Goal: Task Accomplishment & Management: Manage account settings

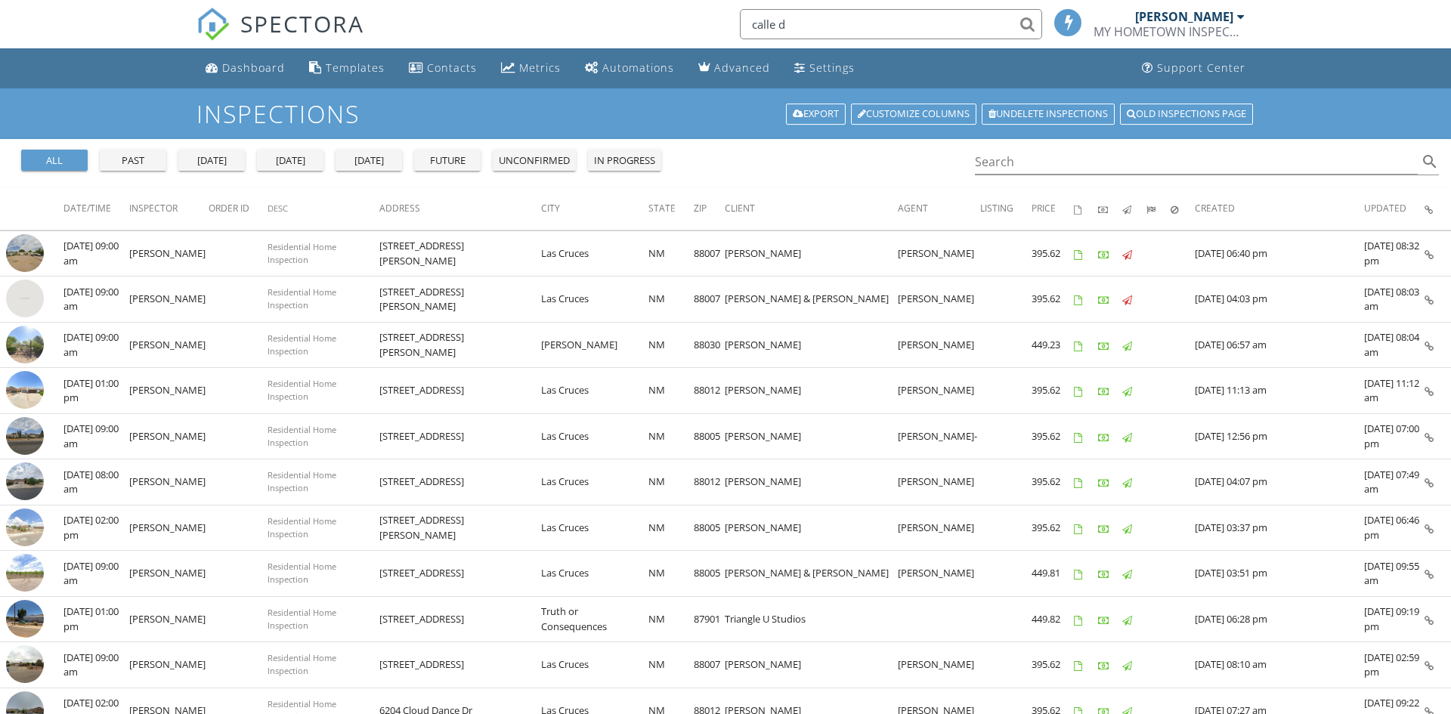
type input "calle de"
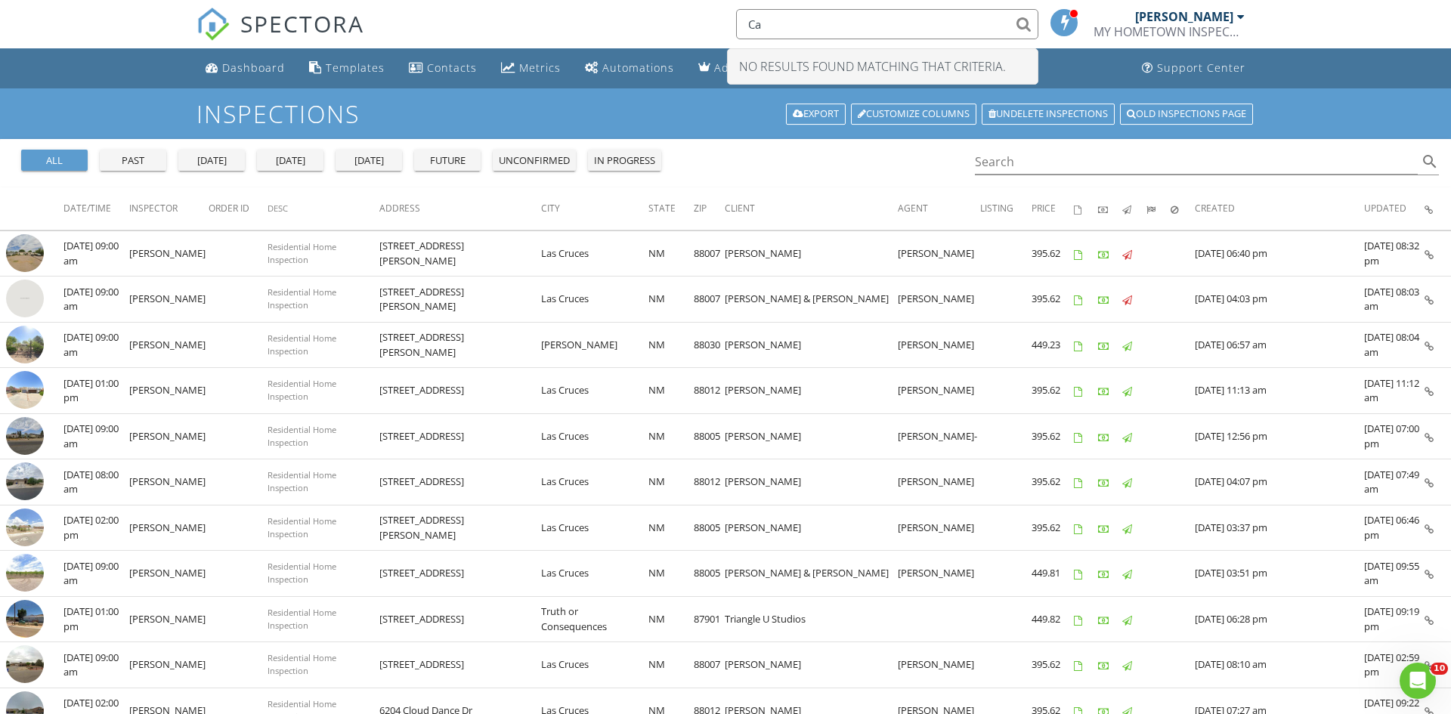
type input "C"
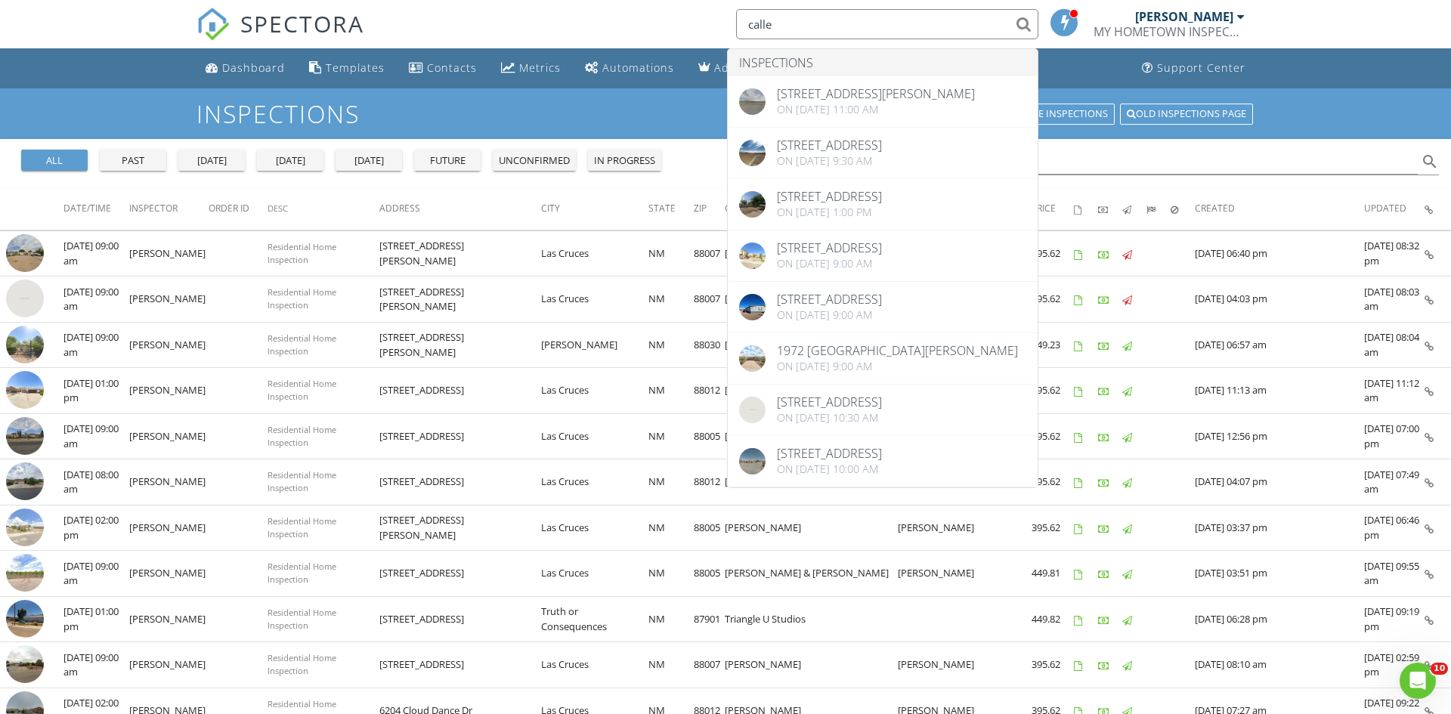
click at [846, 22] on input "calle" at bounding box center [887, 24] width 302 height 30
type input "c"
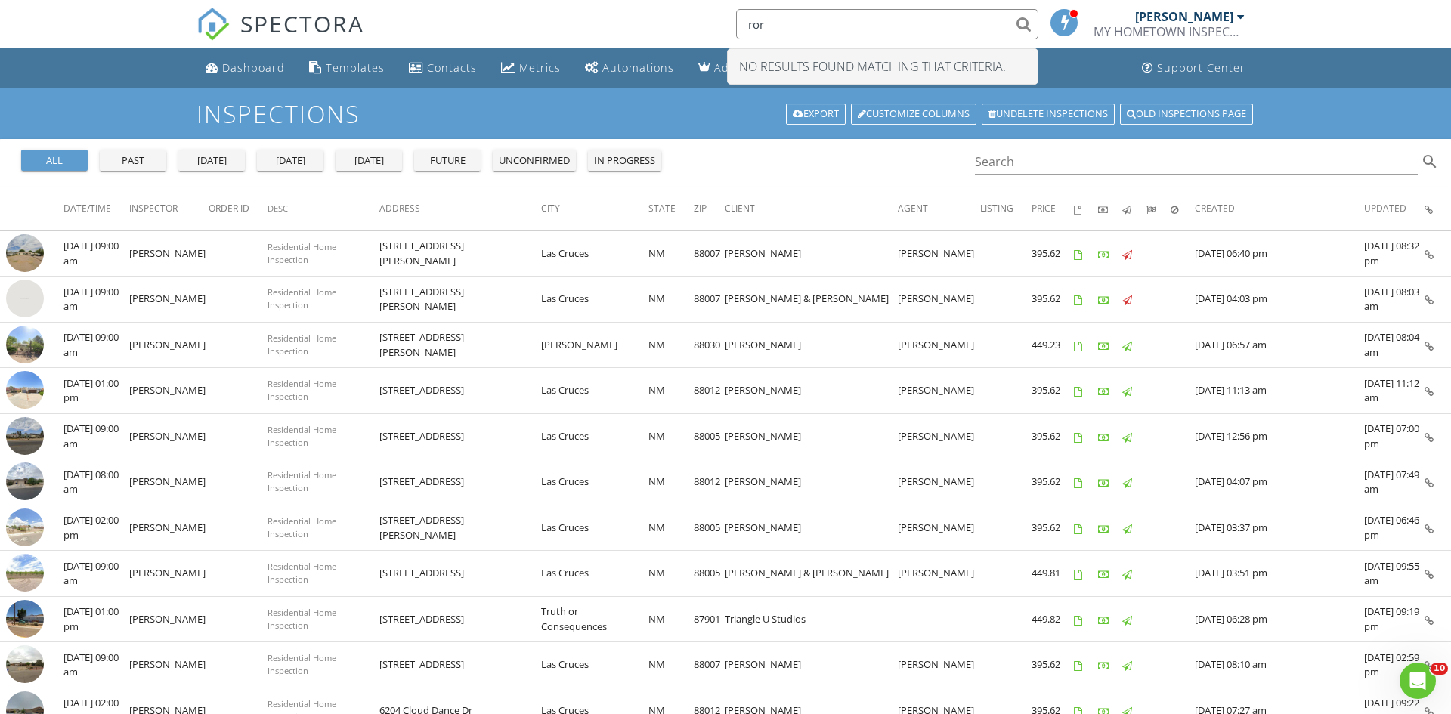
type input "rory"
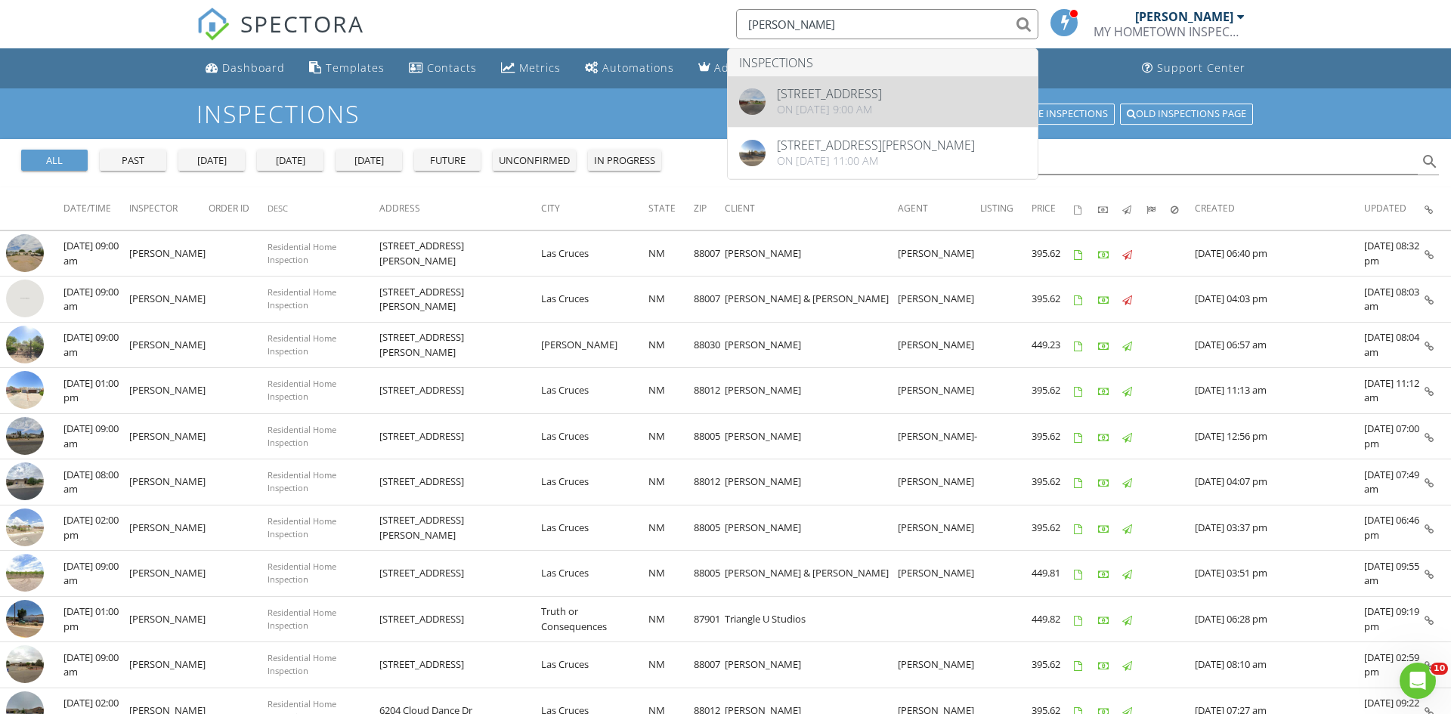
type input "Rory"
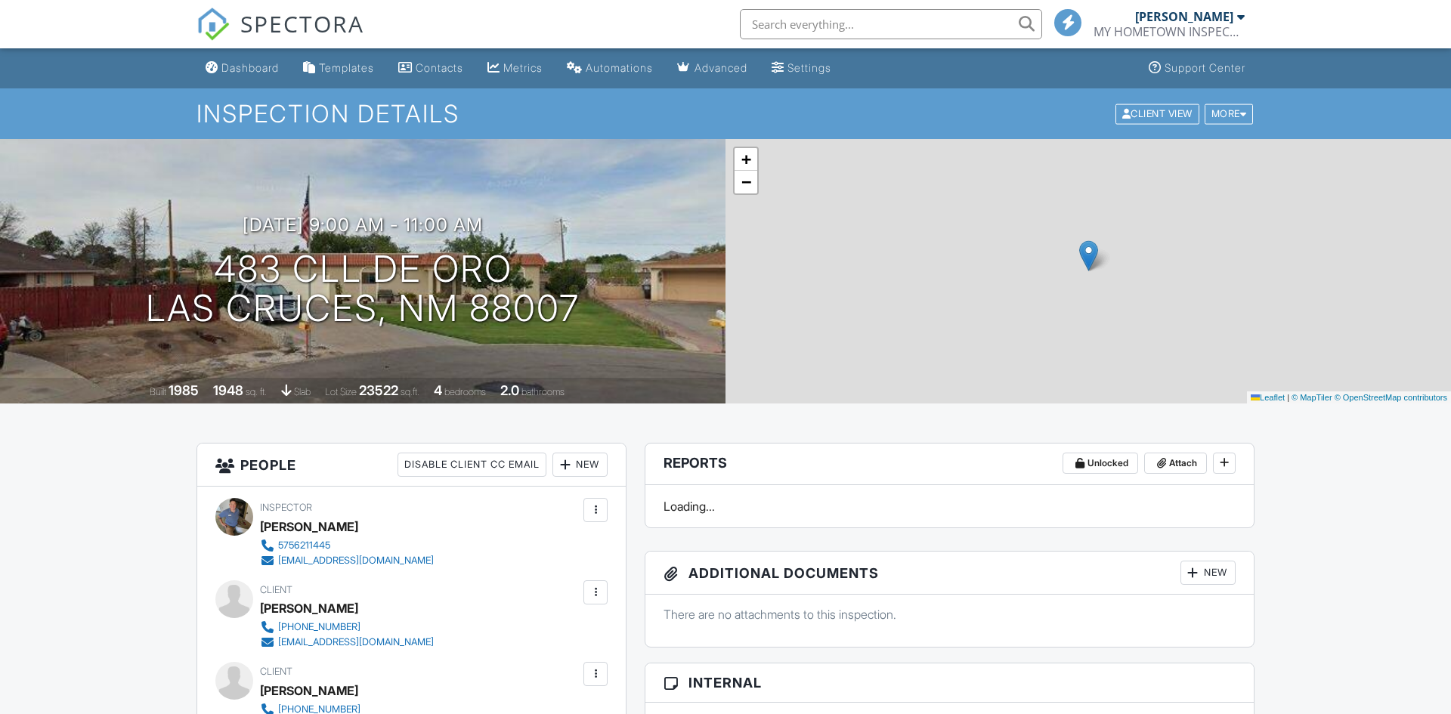
scroll to position [466, 0]
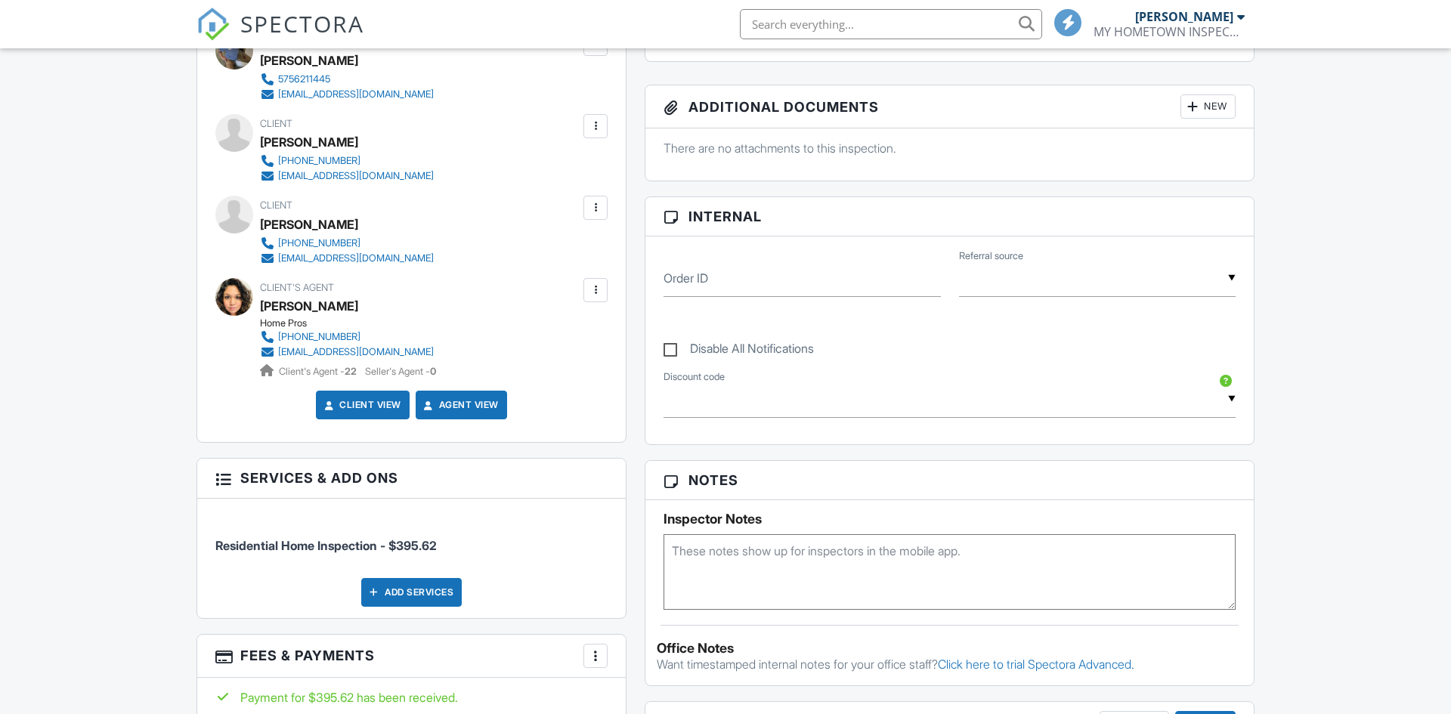
click at [597, 290] on div at bounding box center [595, 290] width 15 height 15
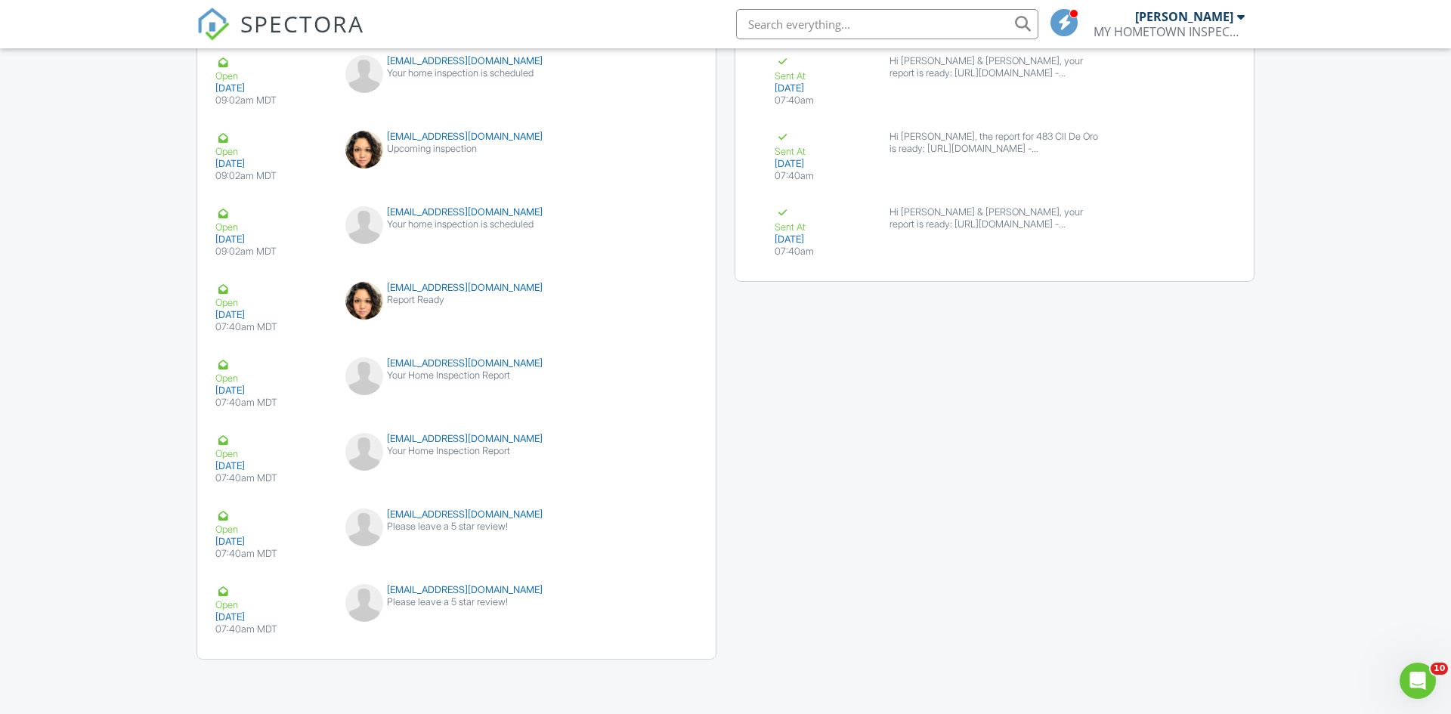
scroll to position [0, 0]
click at [636, 308] on button "Resend" at bounding box center [653, 297] width 67 height 29
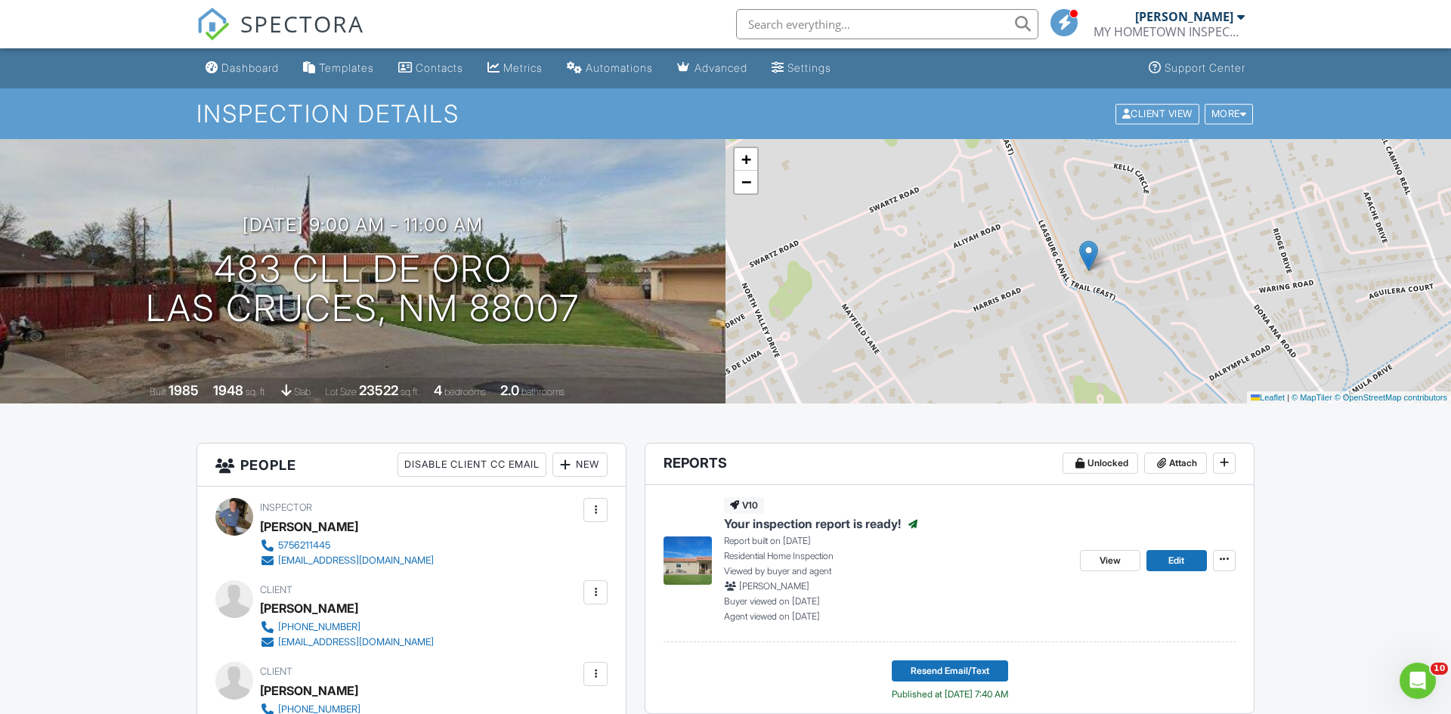
click at [1239, 17] on div at bounding box center [1241, 17] width 8 height 12
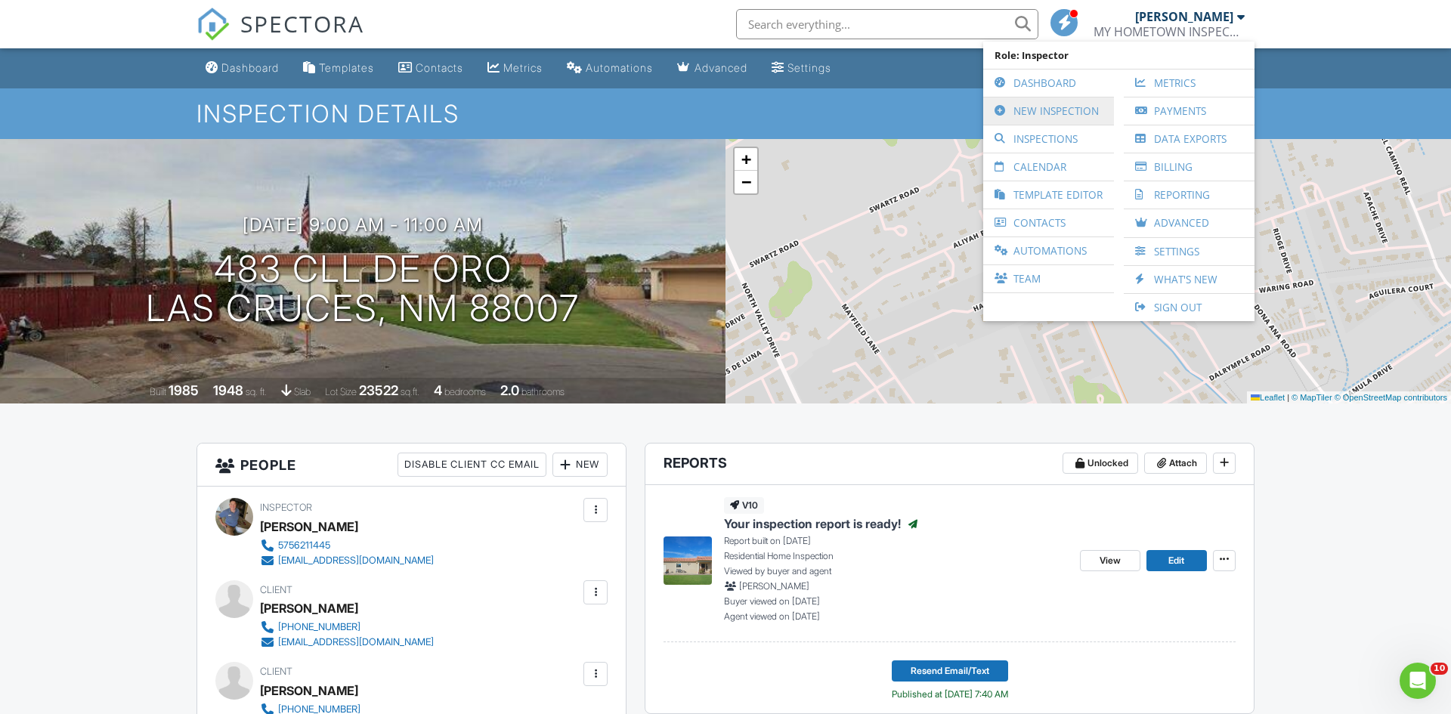
click at [1071, 110] on link "New Inspection" at bounding box center [1049, 110] width 116 height 27
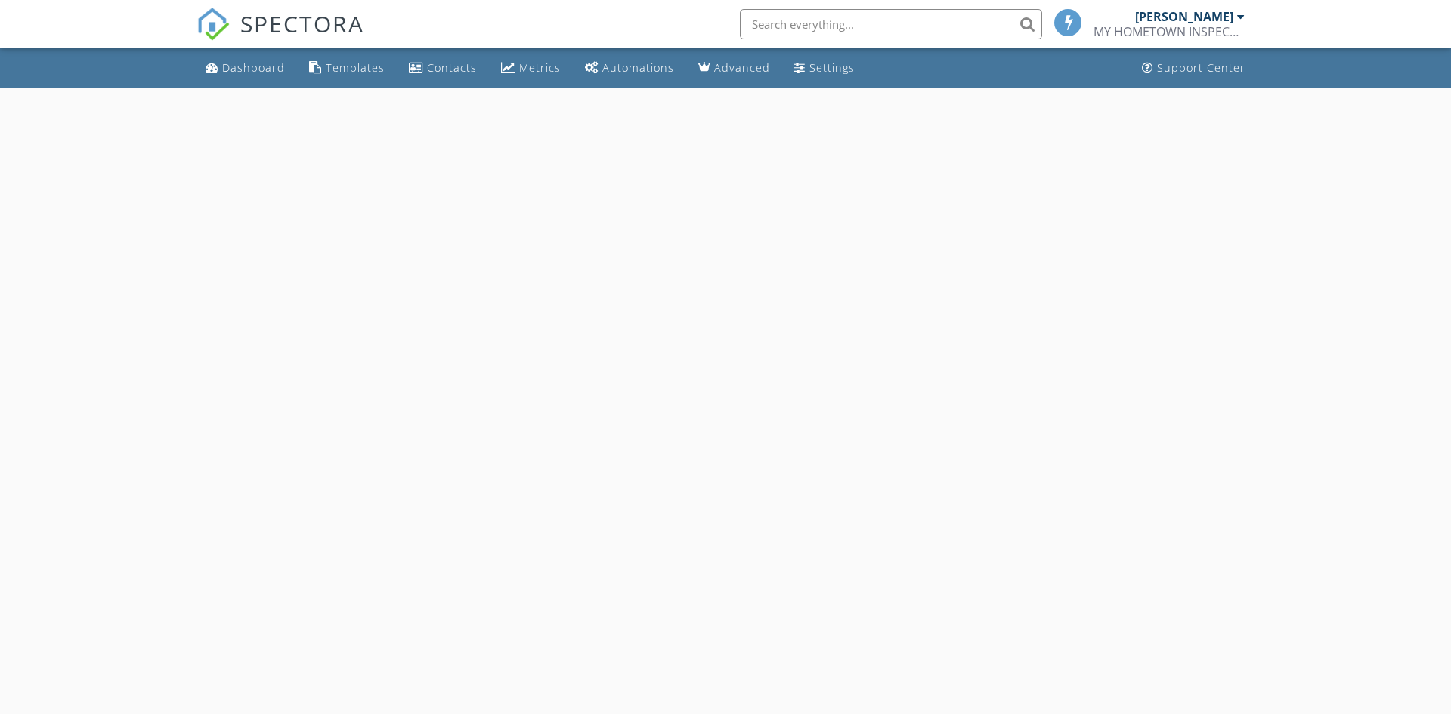
click at [1242, 22] on div at bounding box center [1241, 17] width 8 height 12
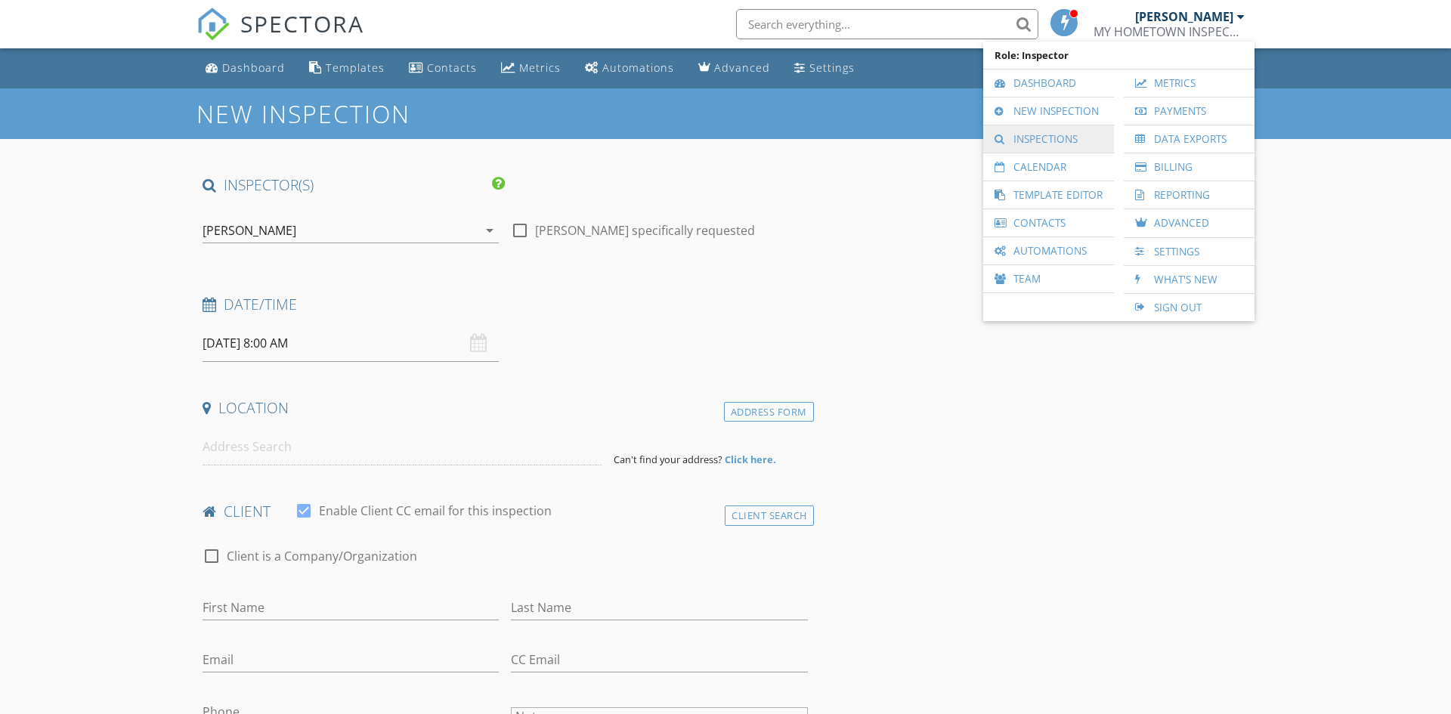
click at [1038, 137] on link "Inspections" at bounding box center [1049, 138] width 116 height 27
